Goal: Communication & Community: Participate in discussion

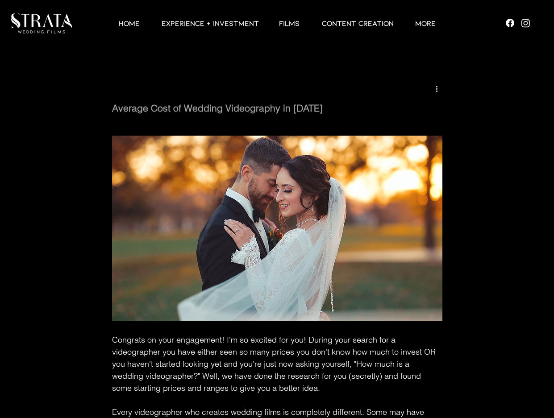
scroll to position [2735, 0]
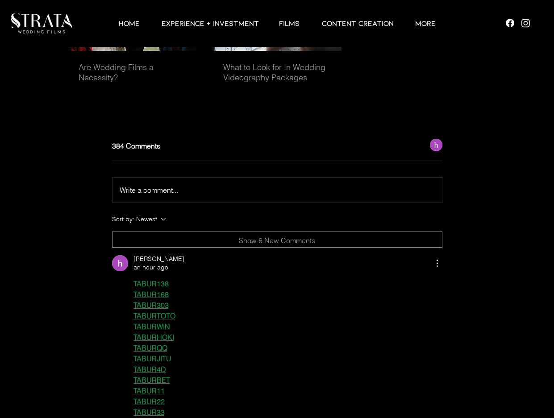
click at [196, 203] on button "Write a comment... Write a comment..." at bounding box center [276, 190] width 329 height 25
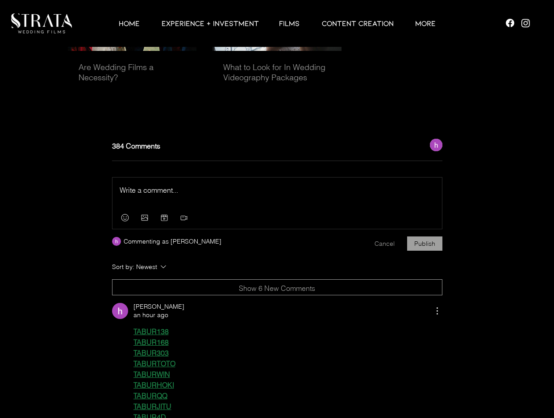
click at [172, 195] on p "Rich Text Editor" at bounding box center [277, 190] width 315 height 11
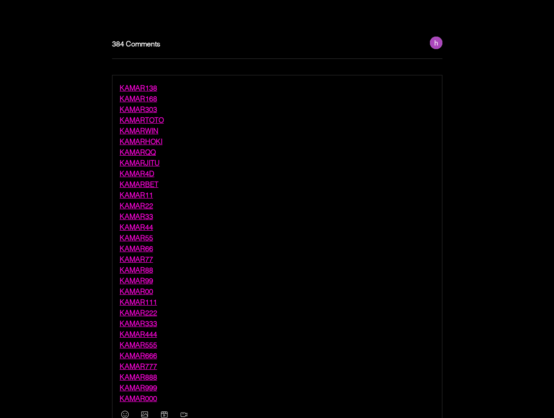
scroll to position [2971, 0]
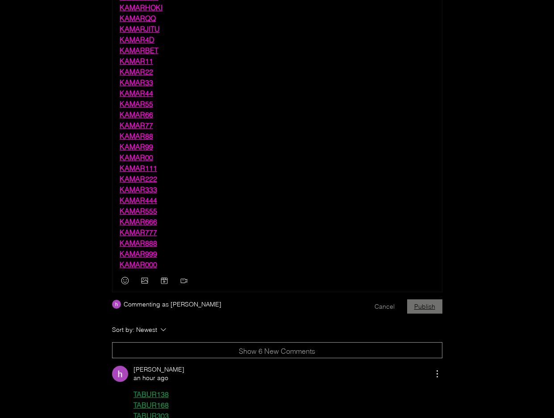
click at [429, 314] on button "Publish" at bounding box center [424, 306] width 35 height 14
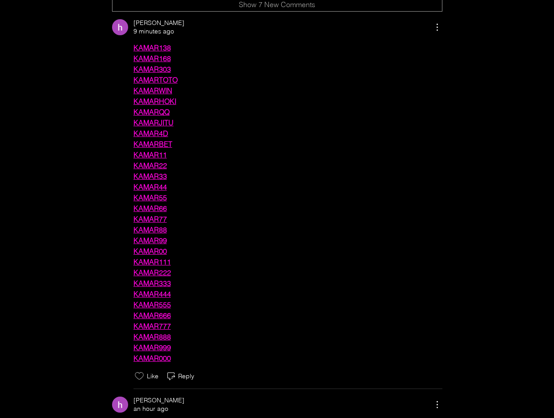
scroll to position [2793, 0]
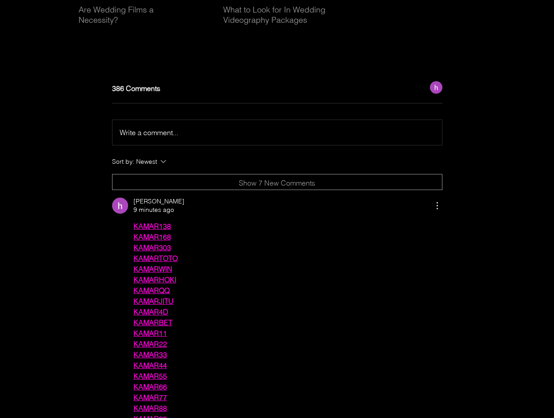
click at [173, 137] on span "Write a comment..." at bounding box center [149, 132] width 58 height 9
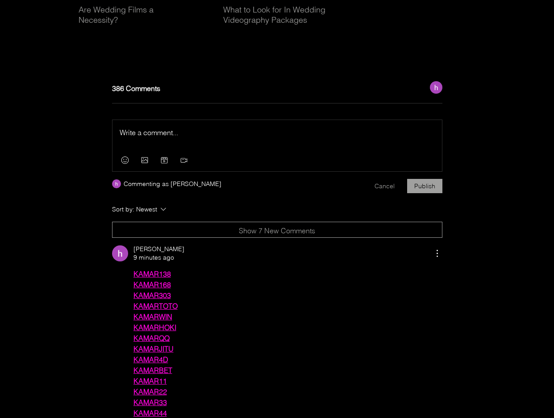
click at [165, 138] on p "Rich Text Editor" at bounding box center [277, 132] width 315 height 11
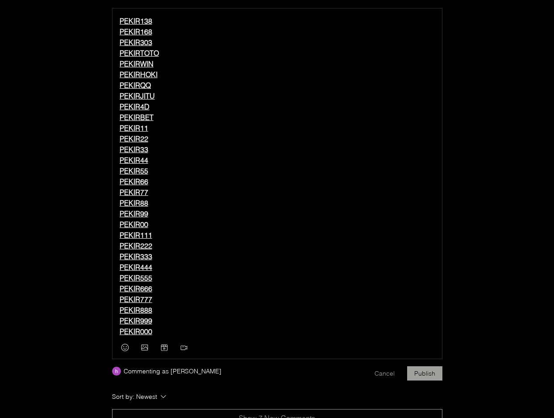
scroll to position [2971, 0]
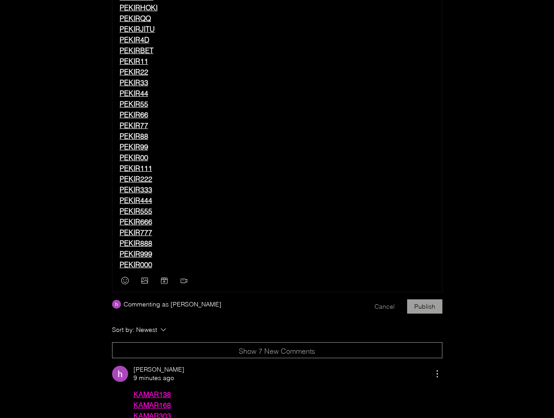
click at [434, 314] on button "Publish" at bounding box center [424, 306] width 35 height 14
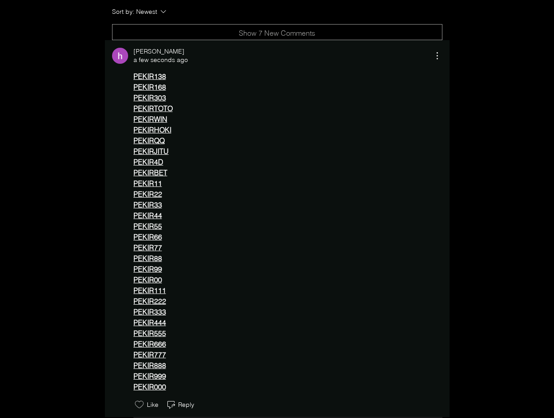
scroll to position [2927, 0]
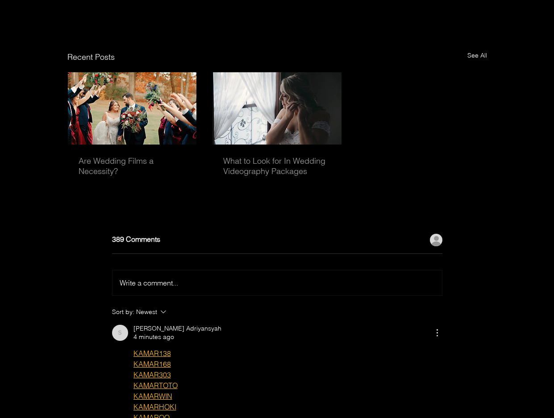
scroll to position [2713, 0]
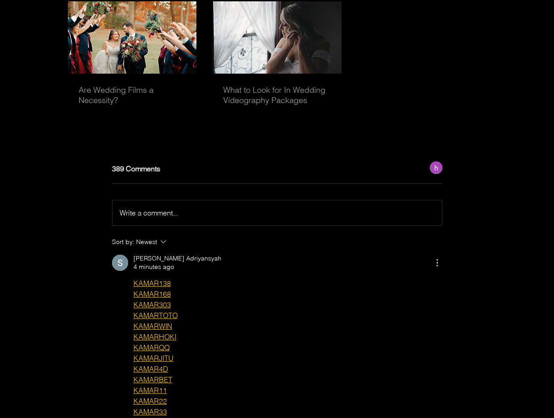
click at [166, 217] on span "Write a comment..." at bounding box center [149, 212] width 58 height 9
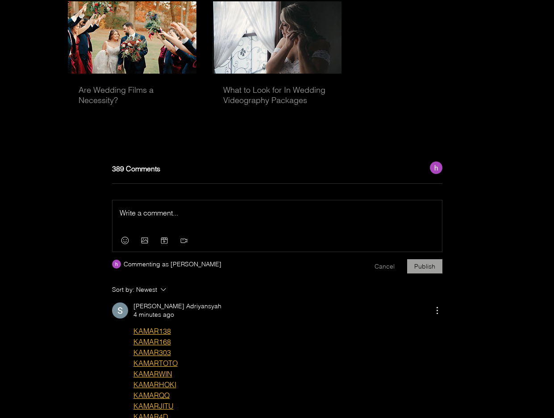
click at [173, 230] on div "Press Esc to exit editor." at bounding box center [276, 214] width 329 height 29
click at [187, 218] on p "Rich Text Editor" at bounding box center [277, 212] width 315 height 11
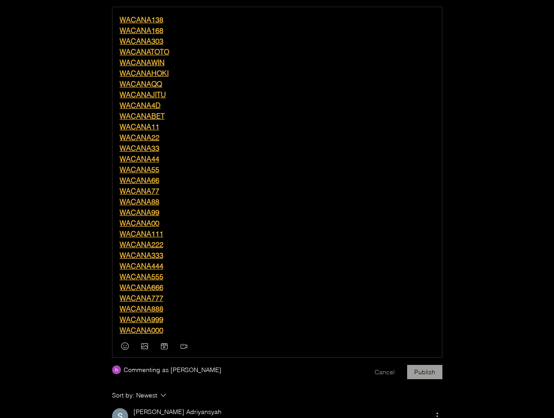
scroll to position [2971, 0]
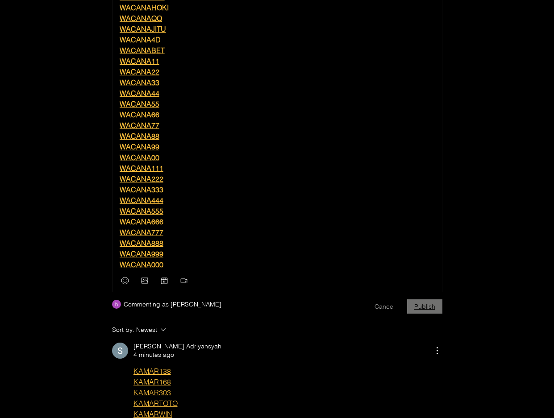
click at [424, 312] on button "Publish" at bounding box center [424, 306] width 35 height 14
